Goal: Book appointment/travel/reservation

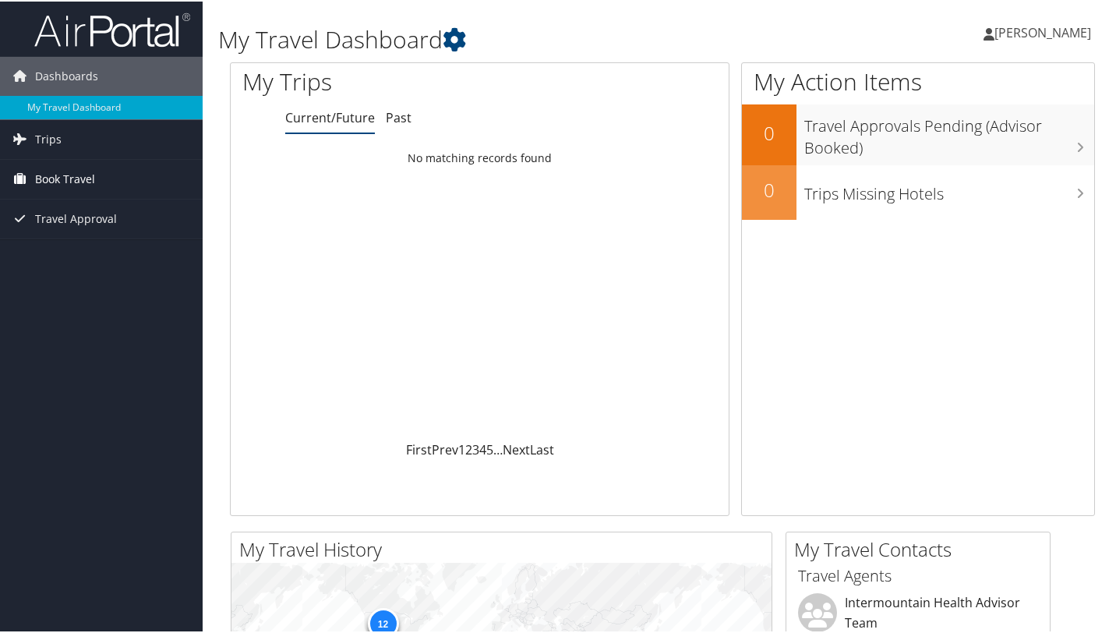
click at [85, 181] on span "Book Travel" at bounding box center [65, 177] width 60 height 39
click at [73, 178] on span "Book Travel" at bounding box center [65, 177] width 60 height 39
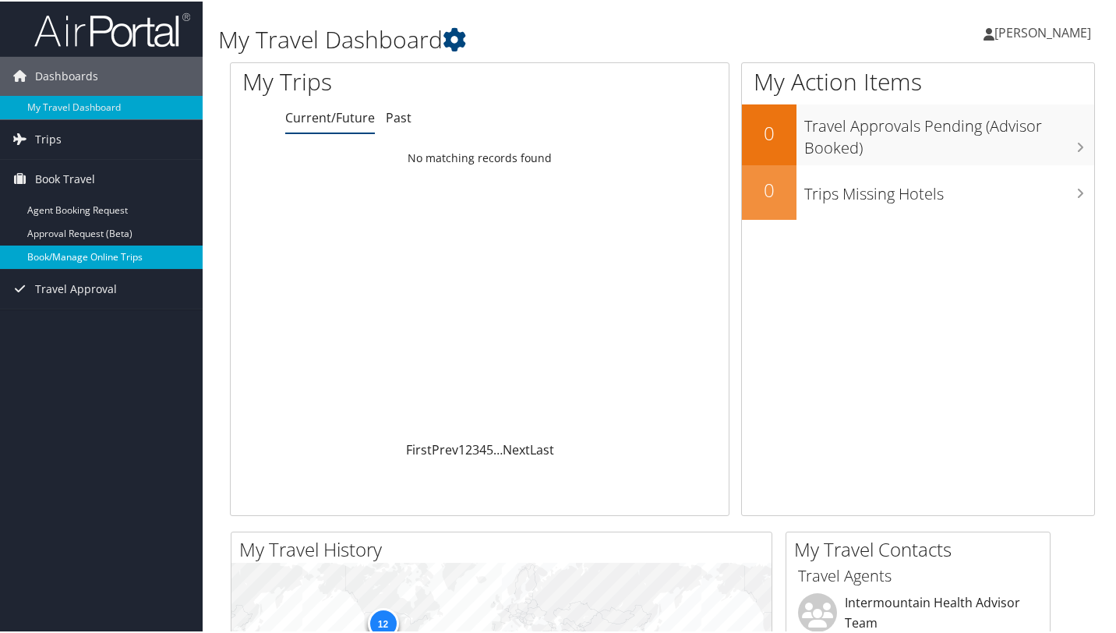
click at [62, 257] on link "Book/Manage Online Trips" at bounding box center [101, 255] width 203 height 23
